Goal: Information Seeking & Learning: Learn about a topic

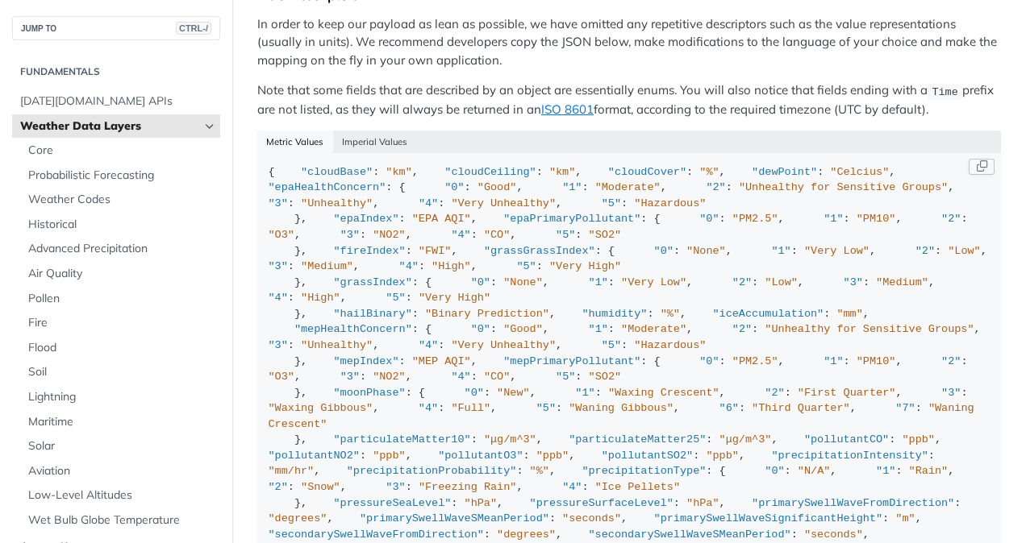
scroll to position [1676, 0]
click at [468, 131] on div "Metric Values Imperial Values" at bounding box center [628, 142] width 743 height 23
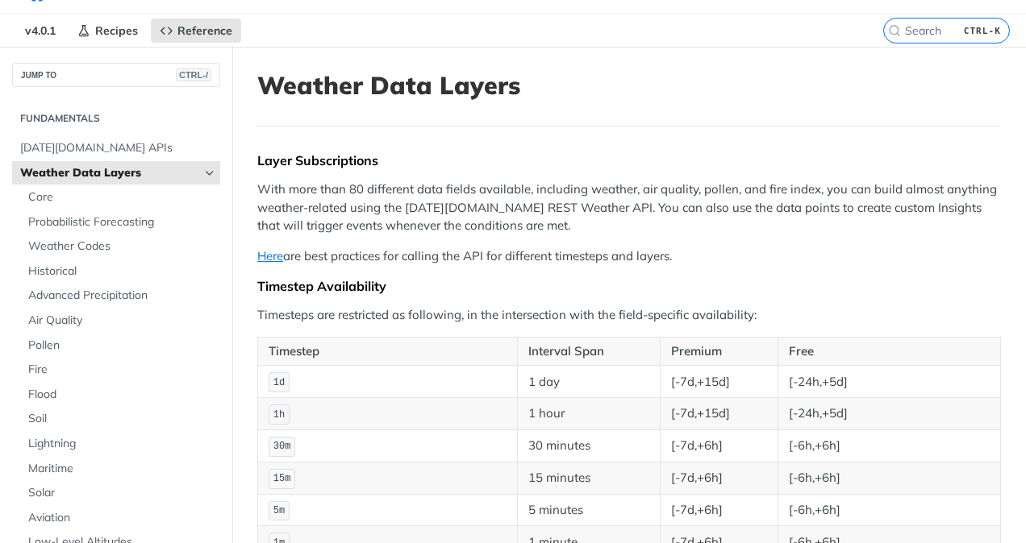
scroll to position [38, 0]
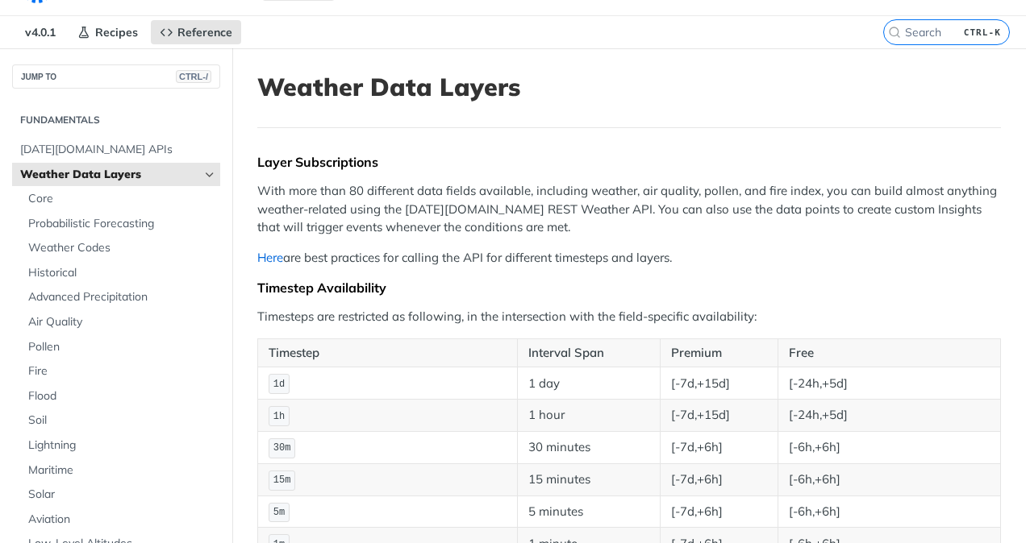
click at [271, 261] on link "Here" at bounding box center [270, 257] width 26 height 15
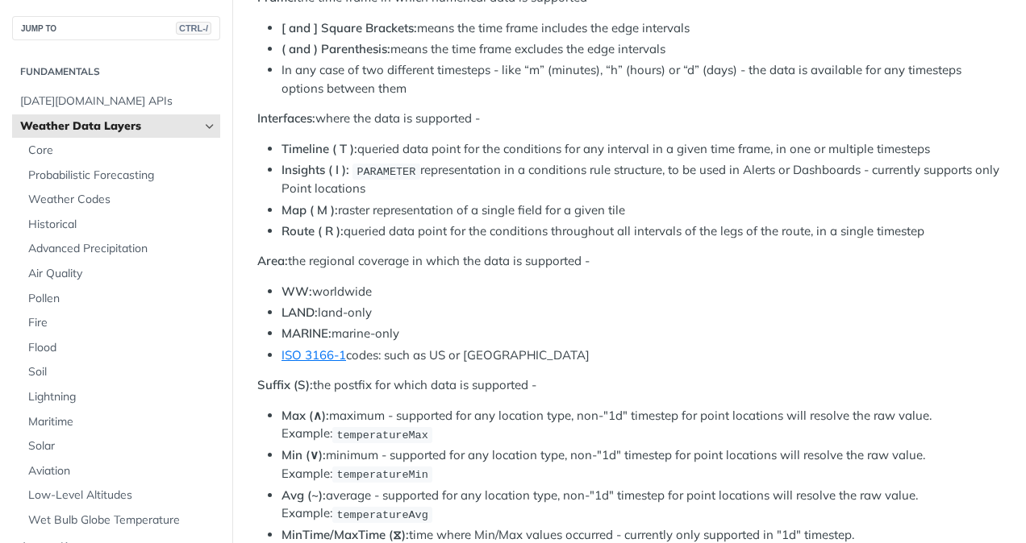
scroll to position [768, 0]
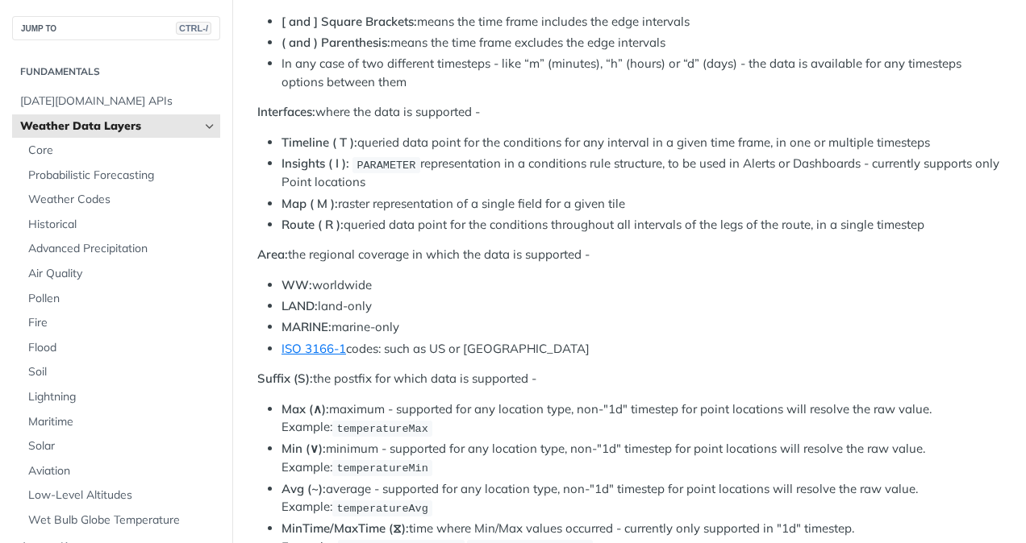
click at [623, 200] on li "Map ( M ): raster representation of a single field for a given tile" at bounding box center [640, 204] width 719 height 19
click at [642, 202] on li "Map ( M ): raster representation of a single field for a given tile" at bounding box center [640, 204] width 719 height 19
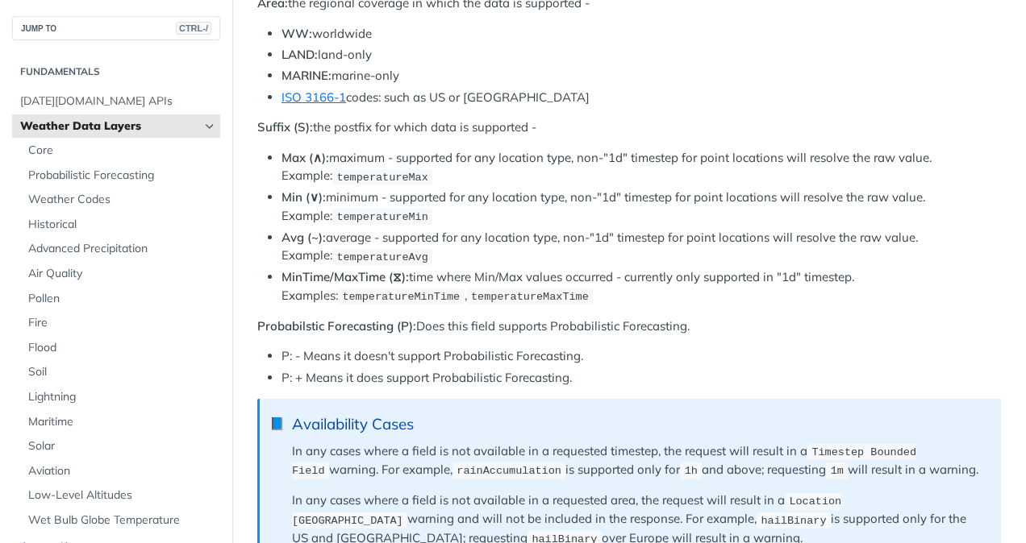
scroll to position [1022, 0]
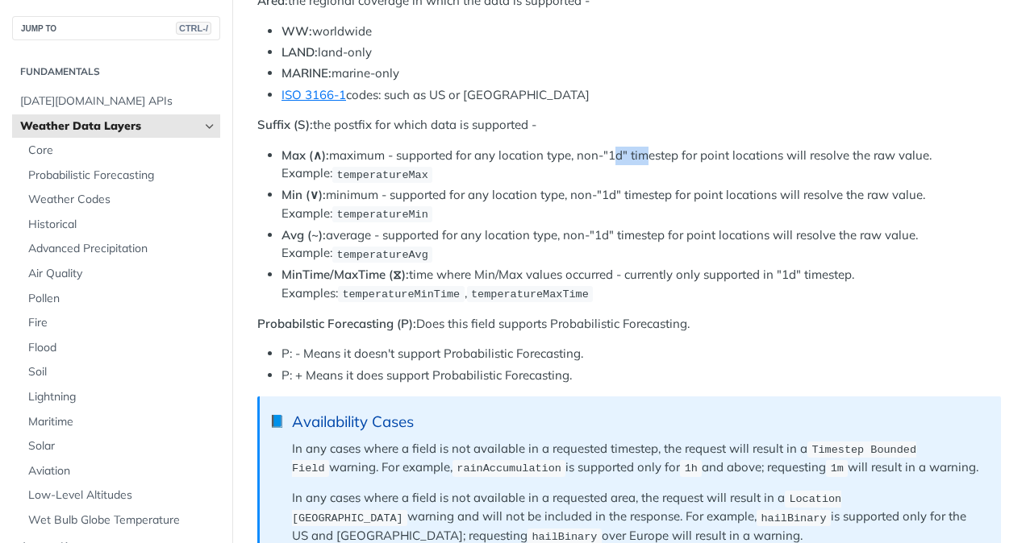
drag, startPoint x: 610, startPoint y: 145, endPoint x: 639, endPoint y: 154, distance: 31.1
click at [639, 154] on li "Max (∧): maximum - supported for any location type, non-"1d" timestep for point…" at bounding box center [640, 165] width 719 height 37
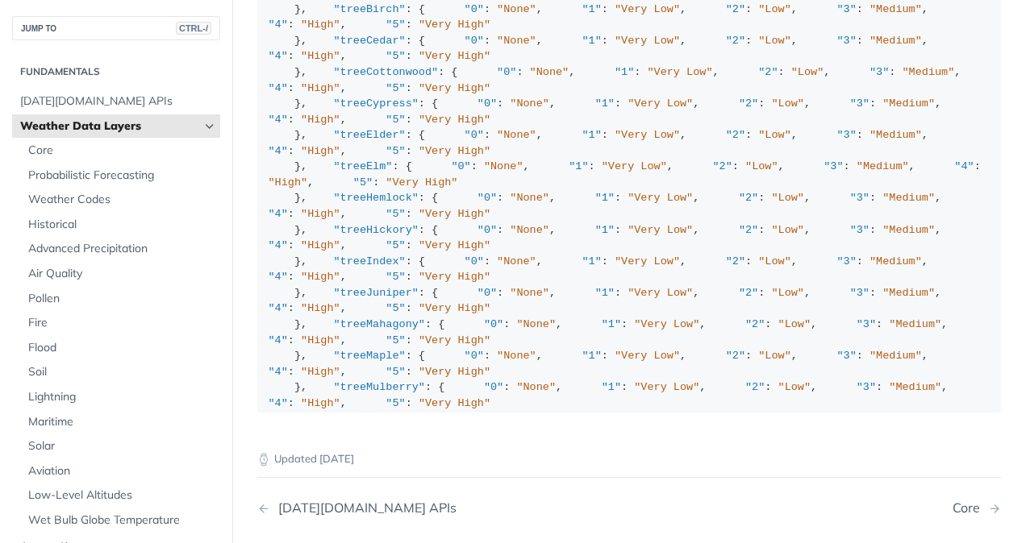
scroll to position [1906, 0]
click at [326, 502] on div "[DATE][DOMAIN_NAME] APIs" at bounding box center [363, 509] width 186 height 15
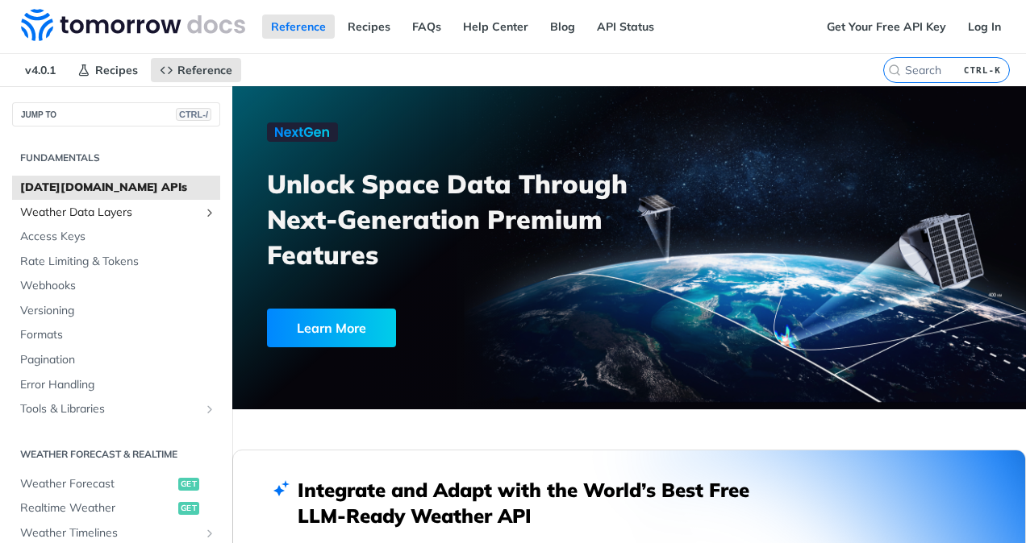
click at [66, 213] on span "Weather Data Layers" at bounding box center [109, 213] width 179 height 16
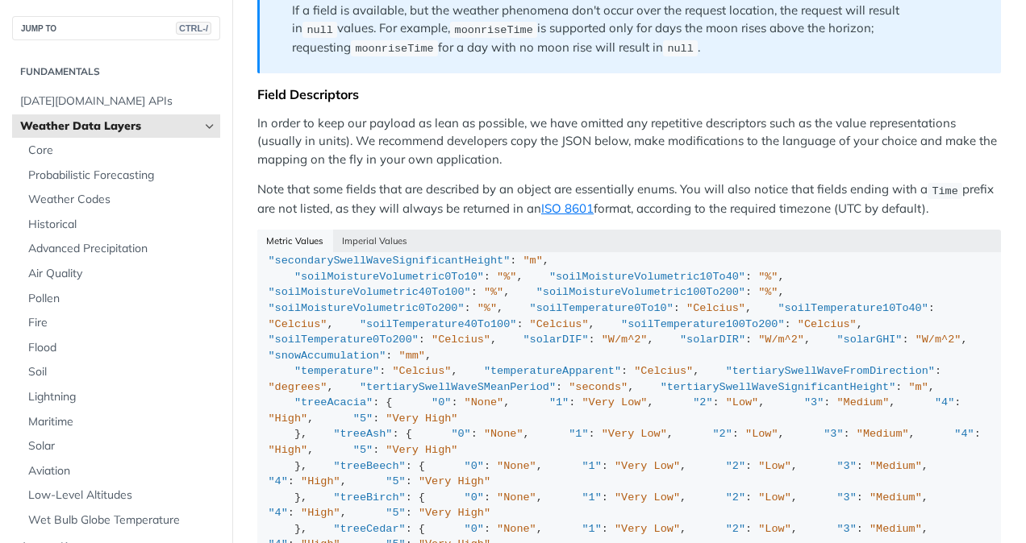
scroll to position [397, 0]
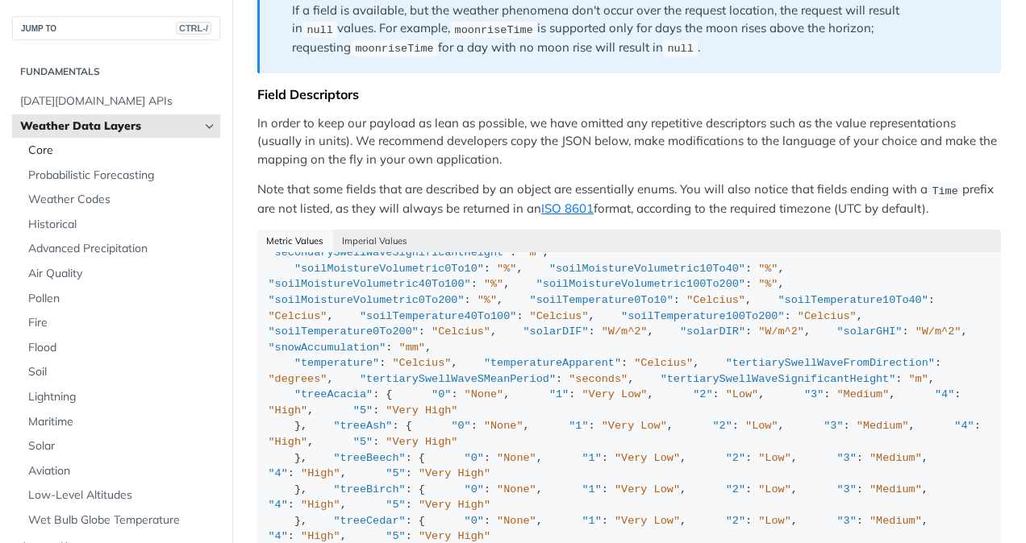
click at [51, 149] on span "Core" at bounding box center [122, 151] width 188 height 16
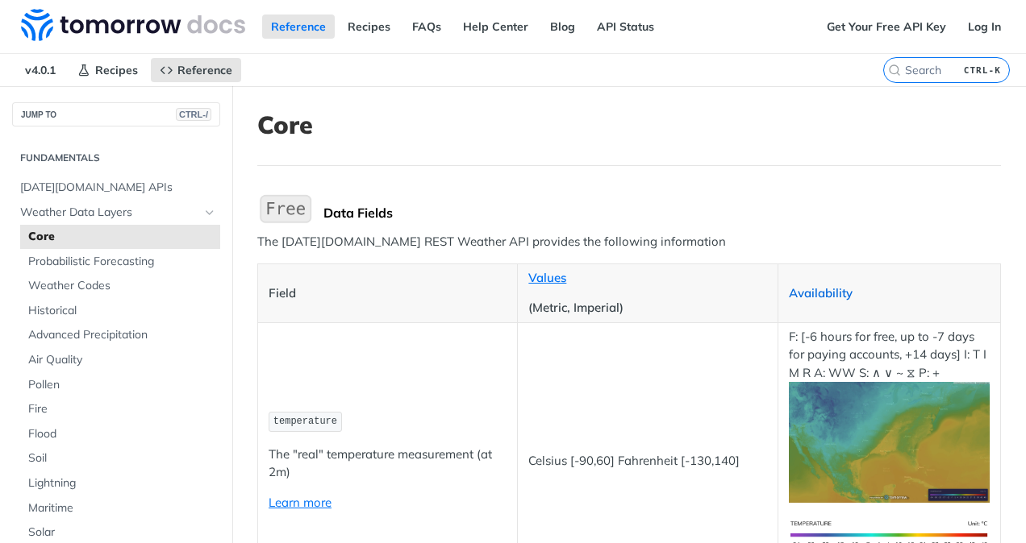
click at [809, 292] on link "Availability" at bounding box center [821, 292] width 64 height 15
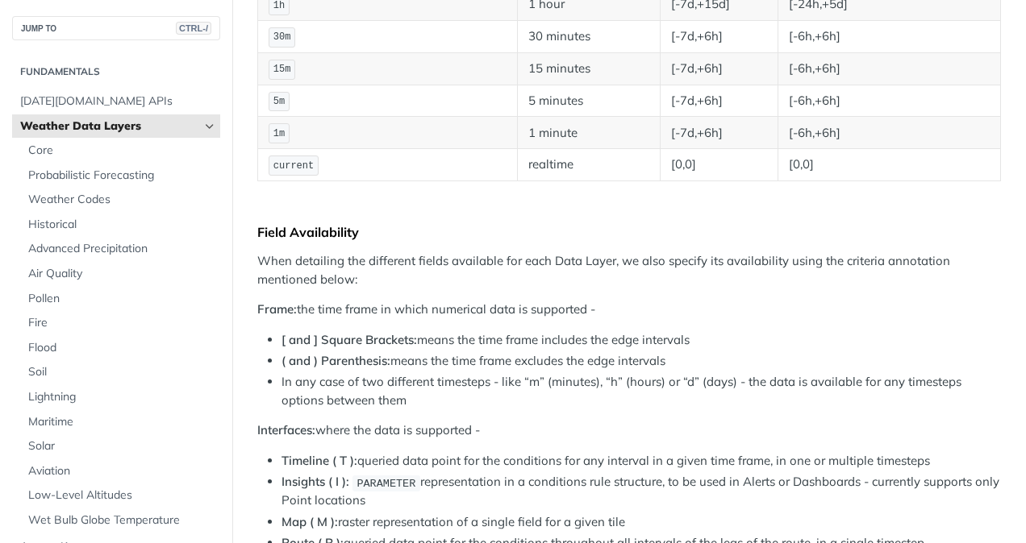
scroll to position [450, 0]
click at [56, 148] on span "Core" at bounding box center [122, 151] width 188 height 16
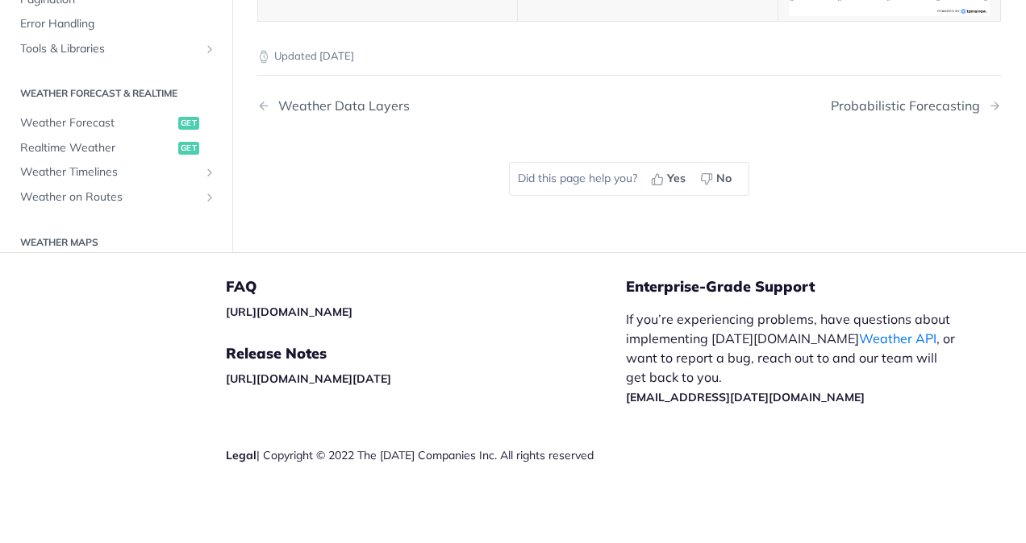
scroll to position [452, 0]
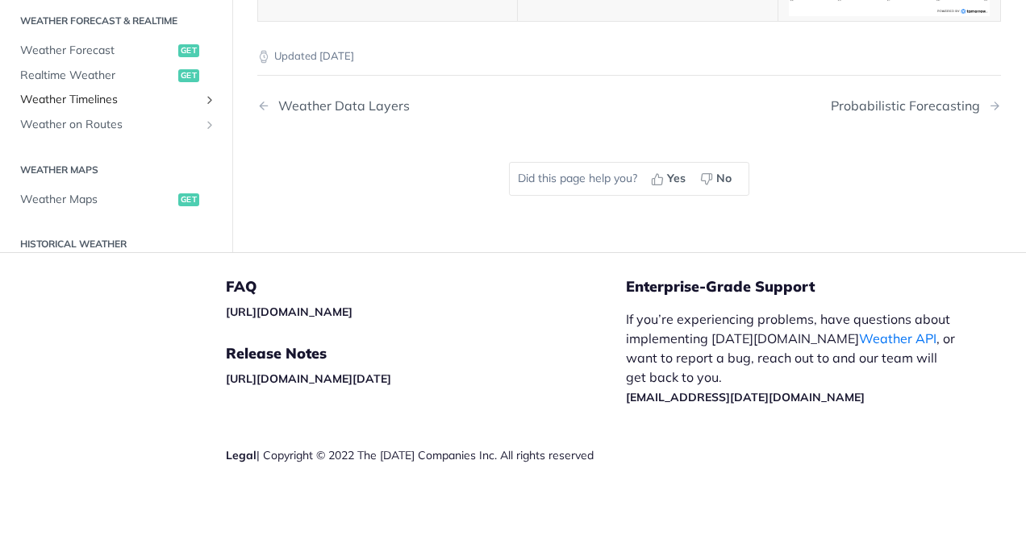
click at [176, 108] on span "Weather Timelines" at bounding box center [109, 100] width 179 height 16
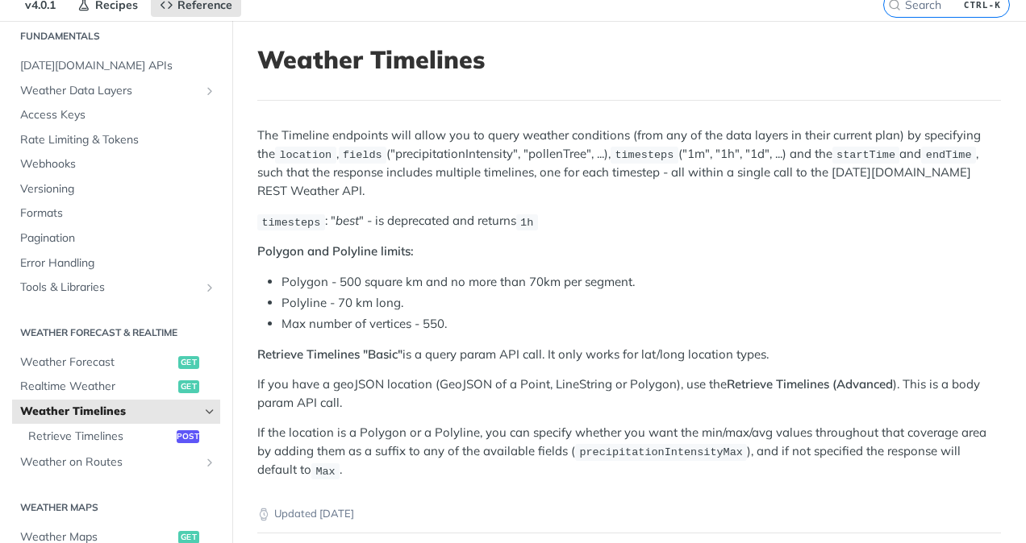
scroll to position [68, 0]
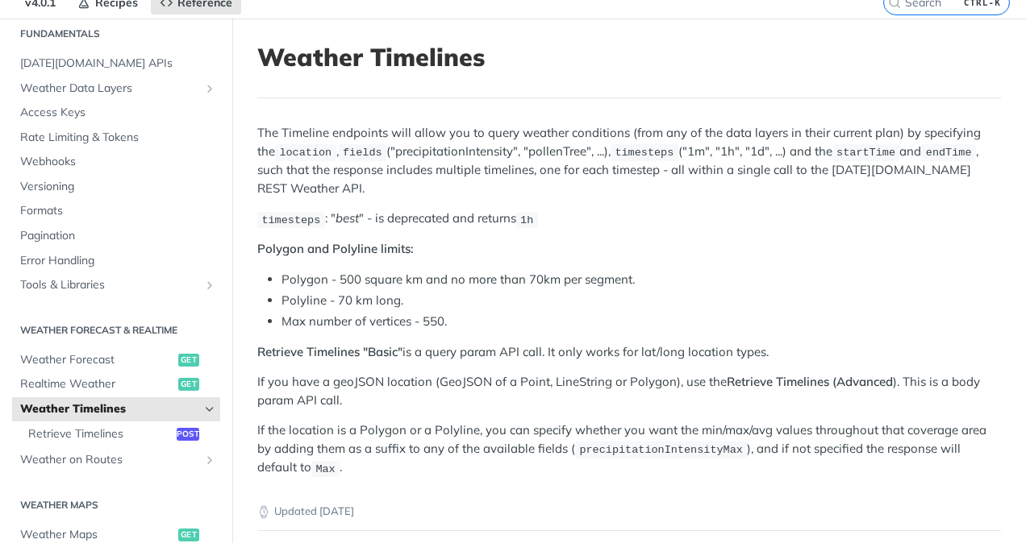
click at [510, 235] on div "The Timeline endpoints will allow you to query weather conditions (from any of …" at bounding box center [628, 300] width 743 height 353
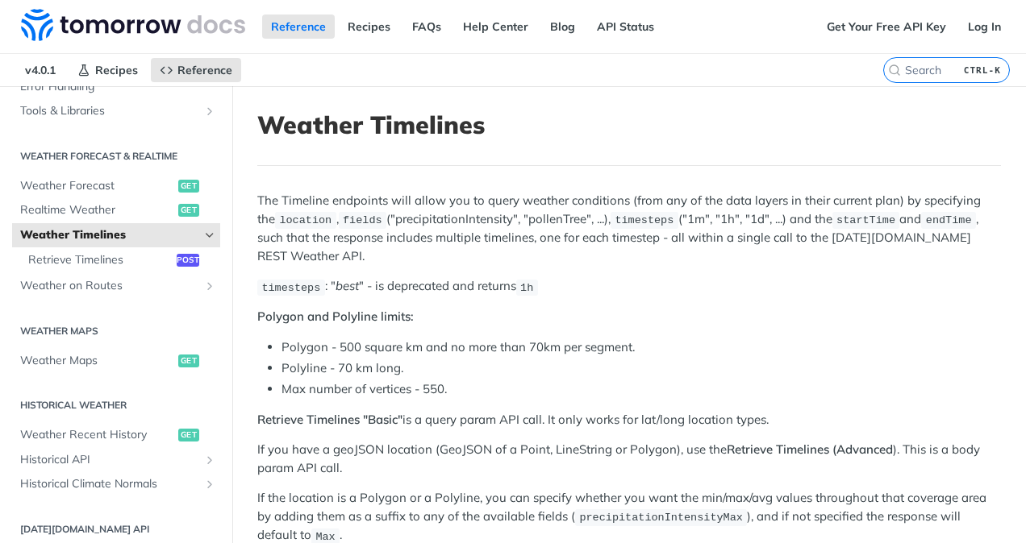
scroll to position [0, 0]
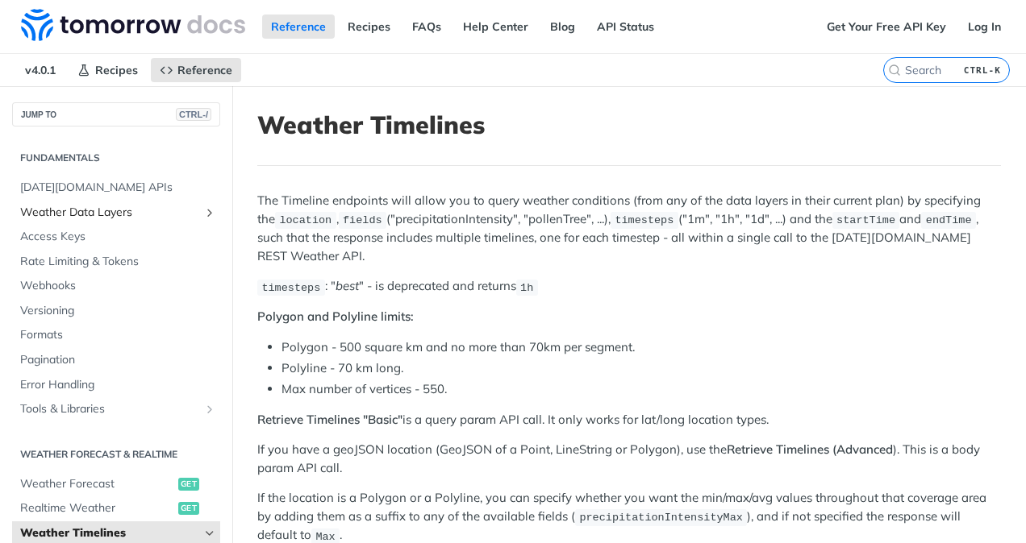
click at [99, 210] on span "Weather Data Layers" at bounding box center [109, 213] width 179 height 16
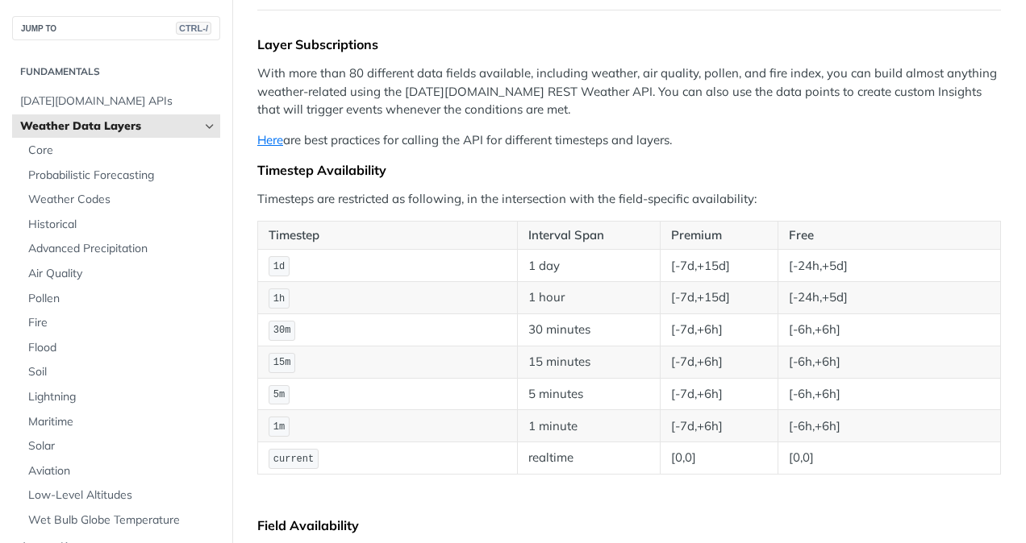
scroll to position [155, 0]
click at [280, 263] on span "1d" at bounding box center [278, 267] width 11 height 11
click at [46, 148] on span "Core" at bounding box center [122, 151] width 188 height 16
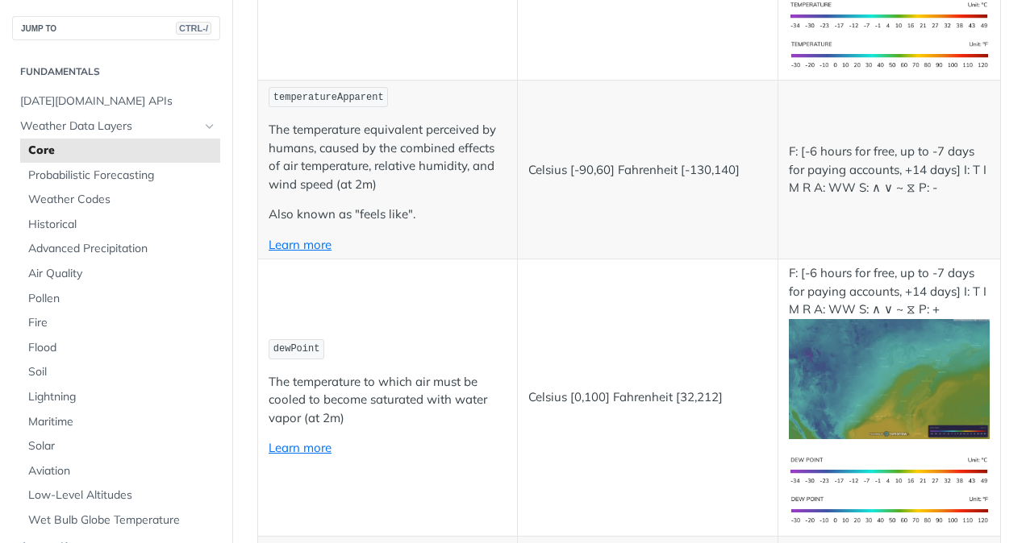
scroll to position [526, 0]
